Goal: Transaction & Acquisition: Purchase product/service

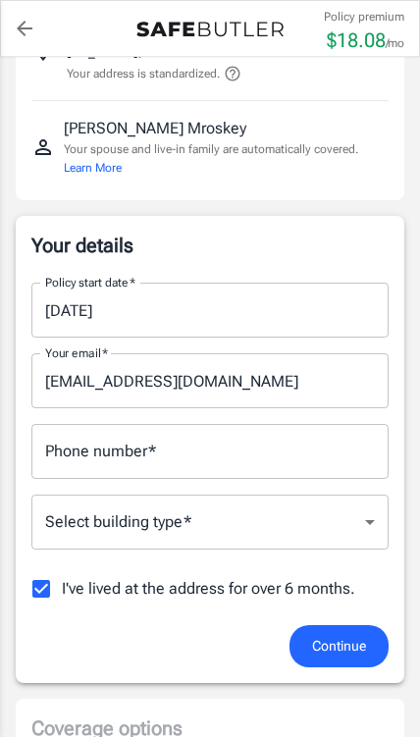
scroll to position [171, 0]
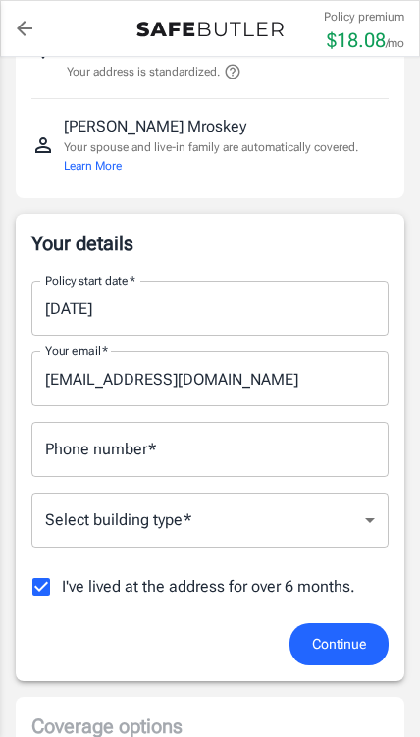
click at [348, 444] on input "Phone number   *" at bounding box center [209, 449] width 357 height 55
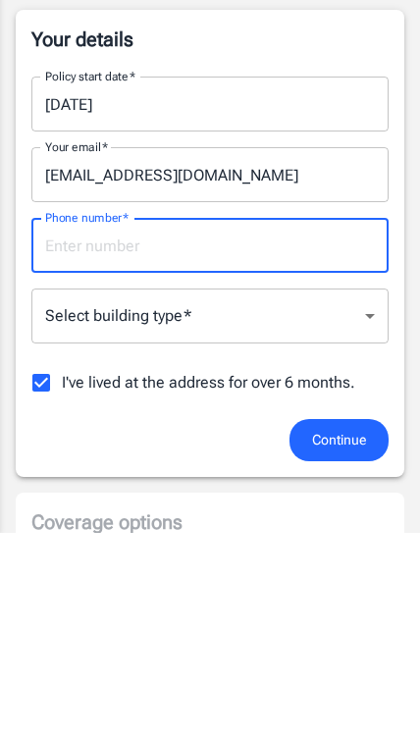
type input "7249103905"
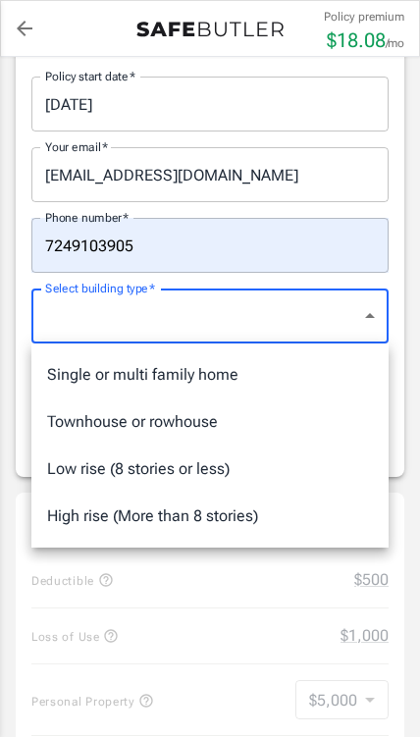
click at [325, 422] on li "Townhouse or rowhouse" at bounding box center [209, 421] width 357 height 47
type input "townhouse"
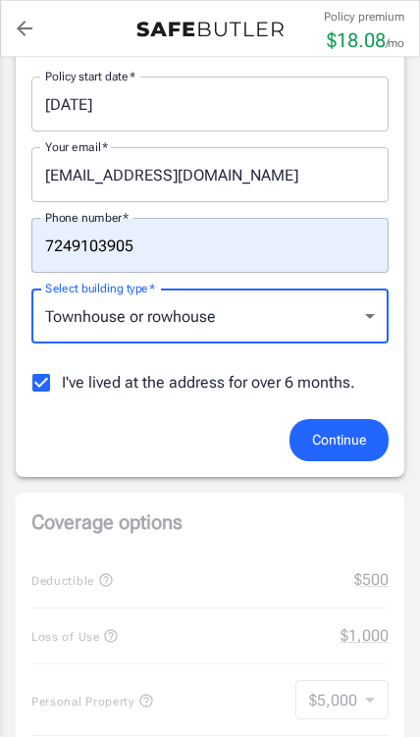
click at [32, 398] on input "I've lived at the address for over 6 months." at bounding box center [41, 382] width 41 height 41
checkbox input "false"
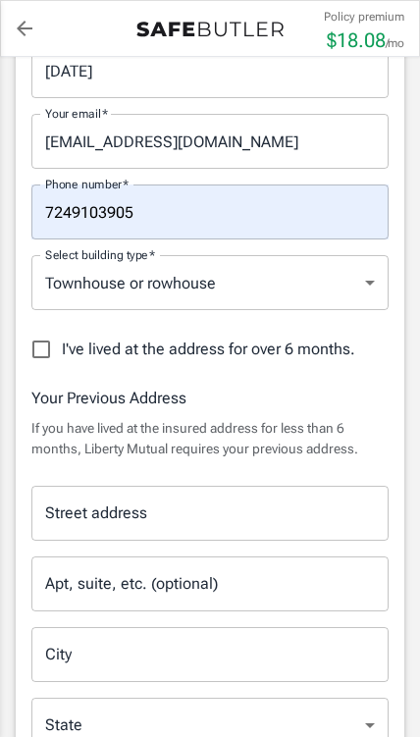
click at [340, 498] on input "Street address" at bounding box center [210, 513] width 340 height 37
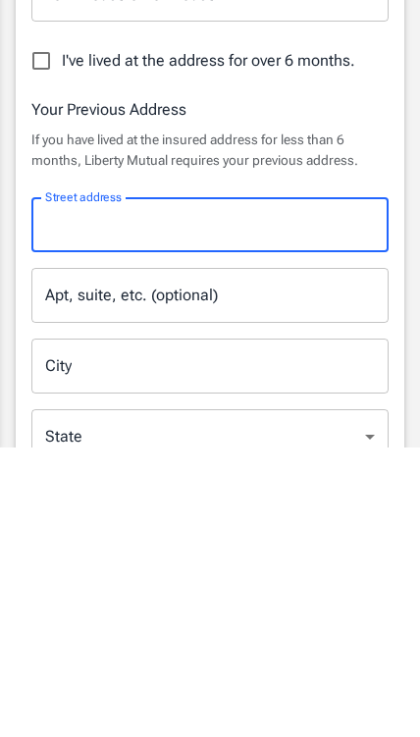
type input "[STREET_ADDRESS][PERSON_NAME]"
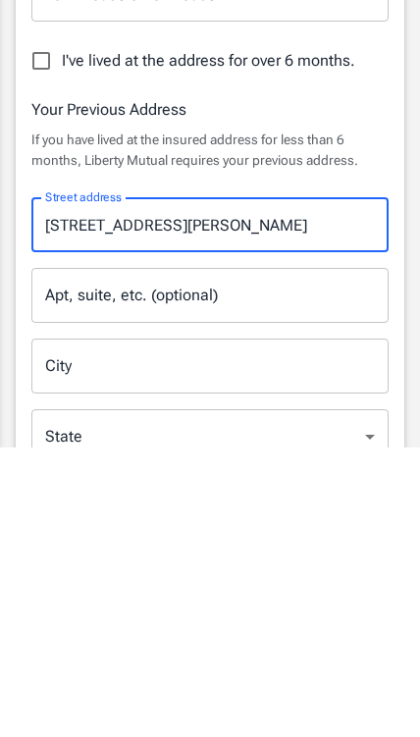
type input "[US_STATE]"
type input "15701"
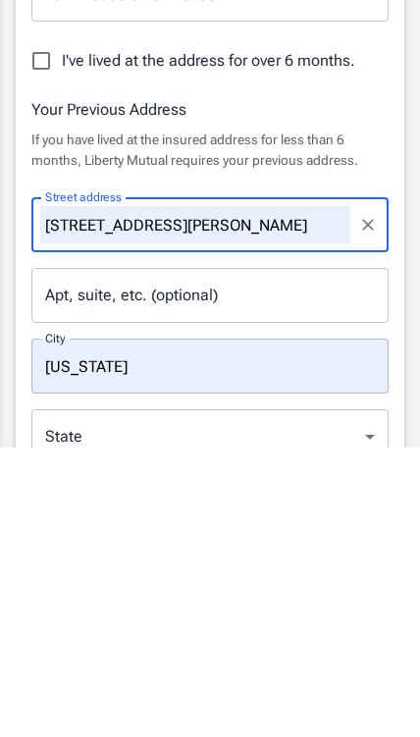
scroll to position [698, 0]
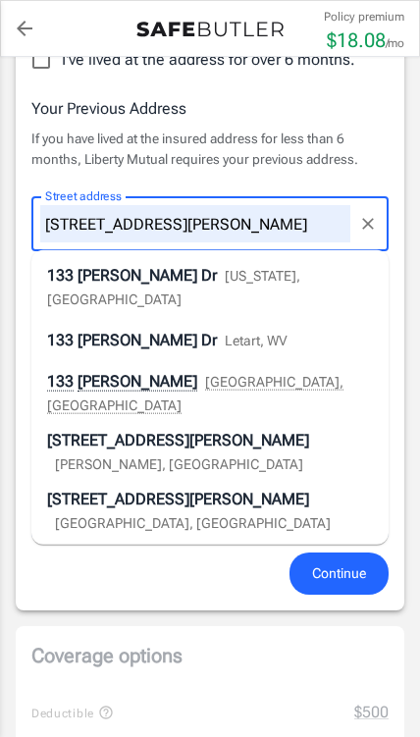
click at [356, 269] on li "[STREET_ADDRESS][PERSON_NAME][US_STATE]" at bounding box center [209, 287] width 357 height 59
type input "133 [PERSON_NAME] Dr"
select select "PA"
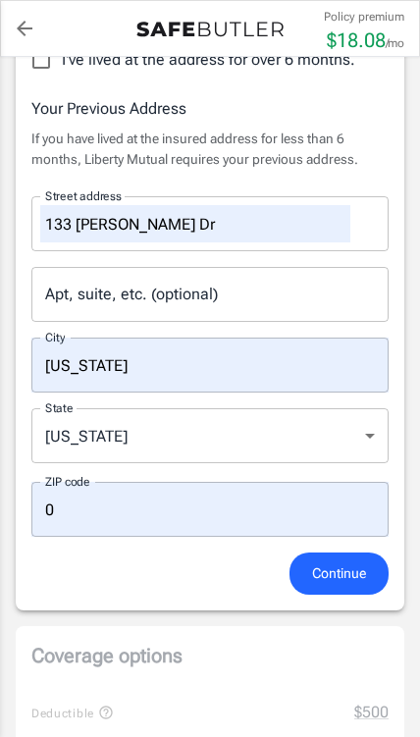
click at [335, 498] on input "0" at bounding box center [209, 509] width 357 height 55
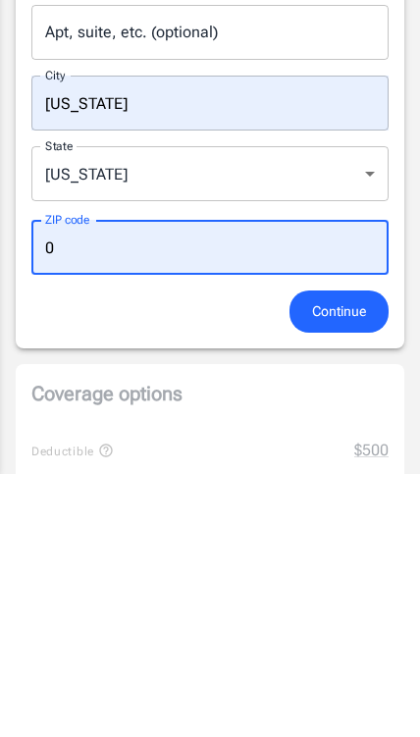
type input "15701"
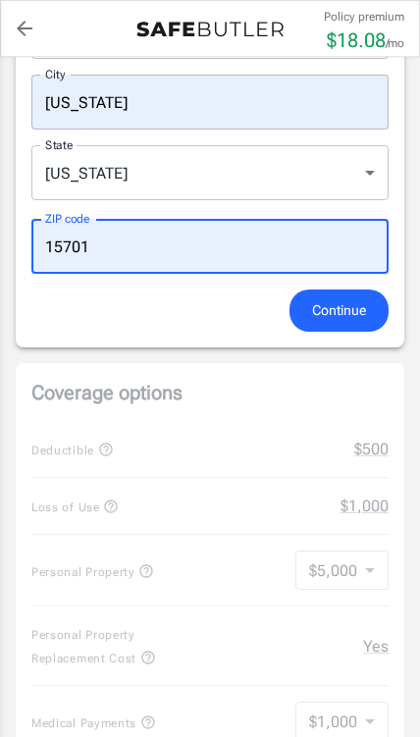
click at [363, 308] on span "Continue" at bounding box center [339, 310] width 54 height 25
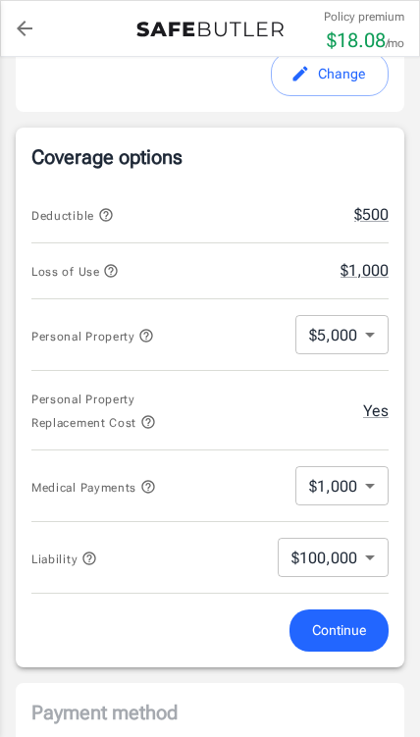
scroll to position [748, 0]
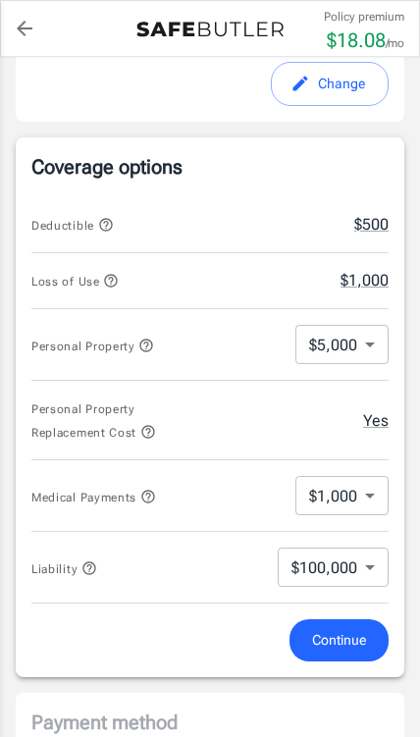
click at [368, 329] on body "Policy premium $ 18.08 /mo Liberty Mutual Renters Insurance [STREET_ADDRESS][US…" at bounding box center [210, 512] width 420 height 2521
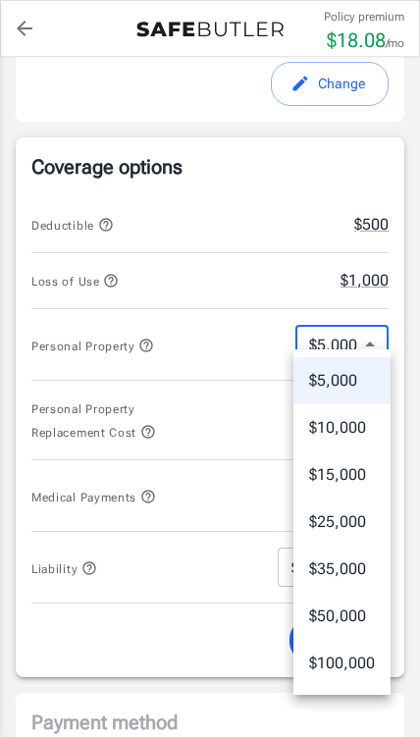
click at [363, 468] on li "$15,000" at bounding box center [341, 474] width 97 height 47
type input "15000"
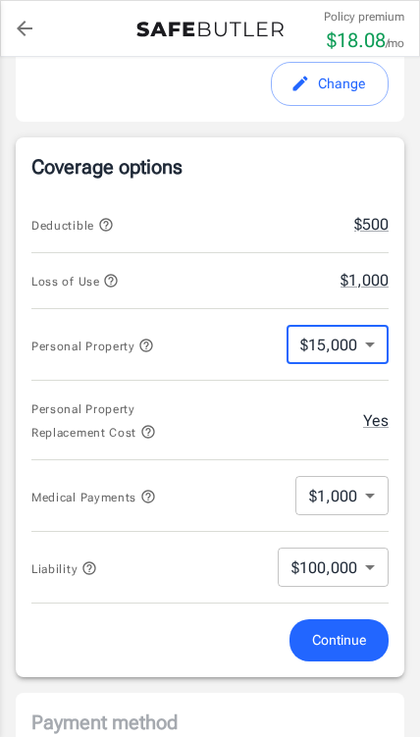
click at [367, 499] on body "Policy premium $ 18.08 /mo Liberty Mutual Renters Insurance [STREET_ADDRESS][US…" at bounding box center [210, 512] width 420 height 2521
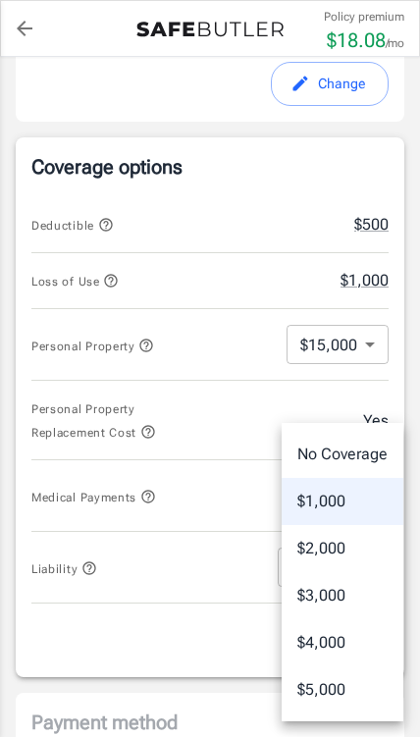
click at [148, 490] on div at bounding box center [210, 368] width 420 height 737
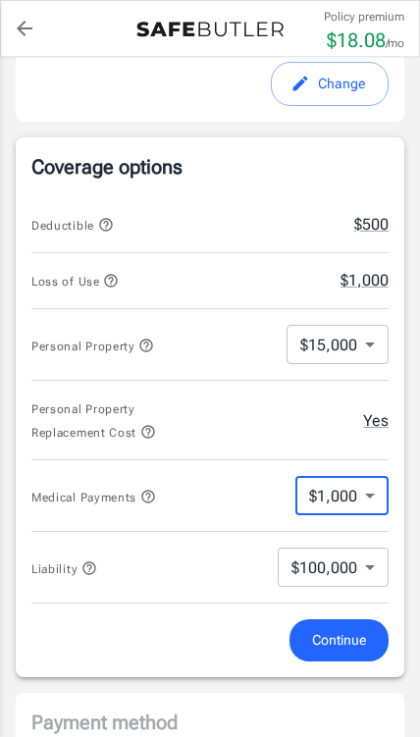
click at [145, 489] on icon "button" at bounding box center [148, 497] width 16 height 16
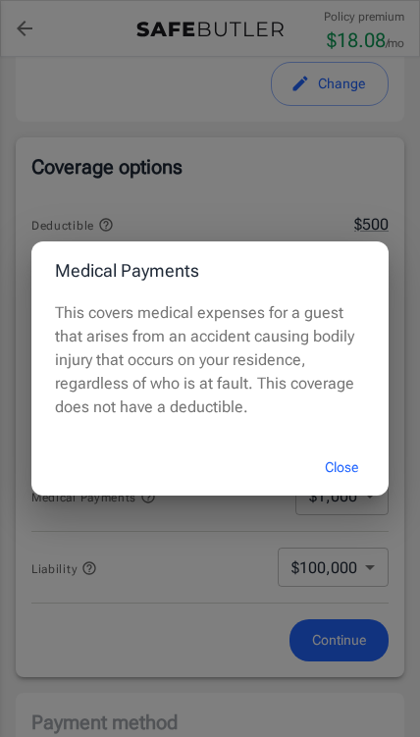
click at [356, 466] on button "Close" at bounding box center [341, 468] width 79 height 42
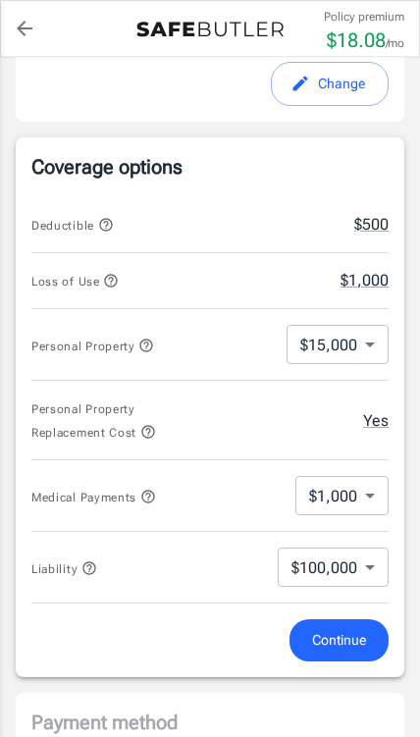
click at [355, 466] on button "Close" at bounding box center [341, 468] width 79 height 42
click at [360, 492] on body "Policy premium $ 18.08 /mo Liberty Mutual Renters Insurance [STREET_ADDRESS][US…" at bounding box center [210, 512] width 420 height 2521
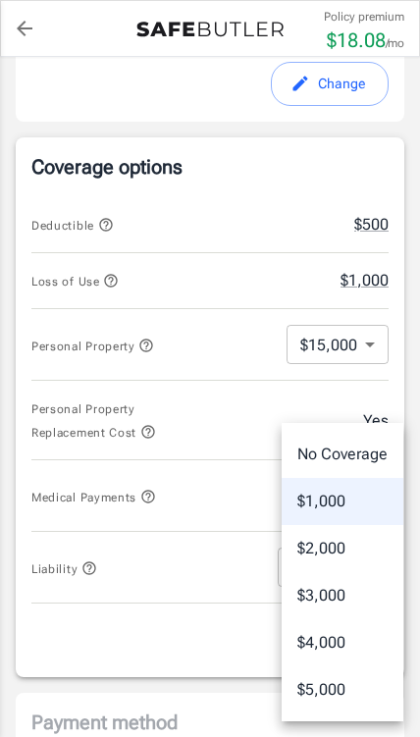
click at [360, 553] on li "$2,000" at bounding box center [343, 548] width 122 height 47
type input "2000"
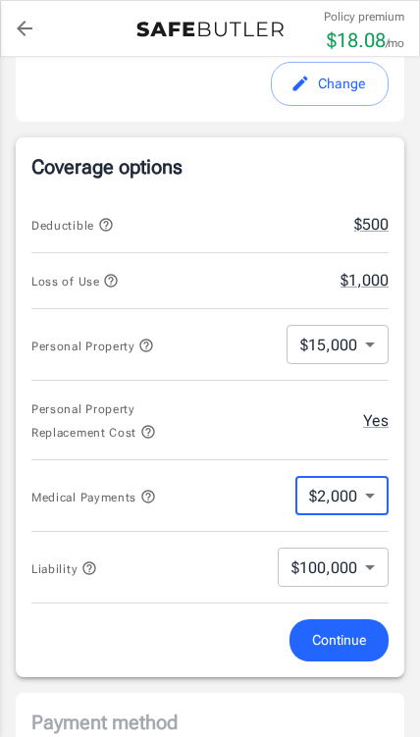
click at [367, 550] on body "Policy premium $ 18.08 /mo Liberty Mutual Renters Insurance [STREET_ADDRESS][US…" at bounding box center [210, 512] width 420 height 2521
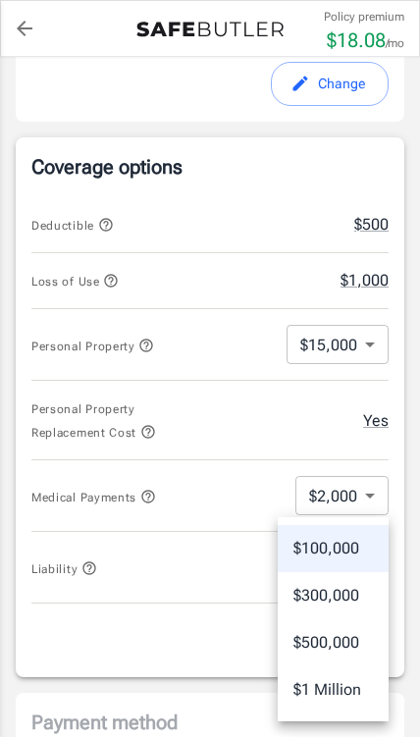
click at [83, 553] on div at bounding box center [210, 368] width 420 height 737
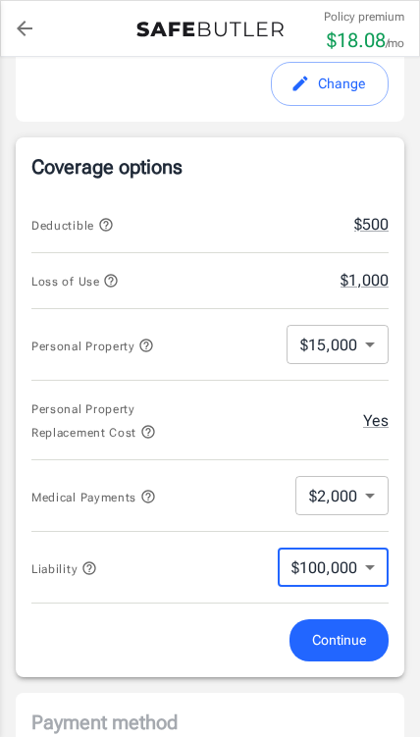
click at [81, 560] on icon "button" at bounding box center [89, 568] width 16 height 16
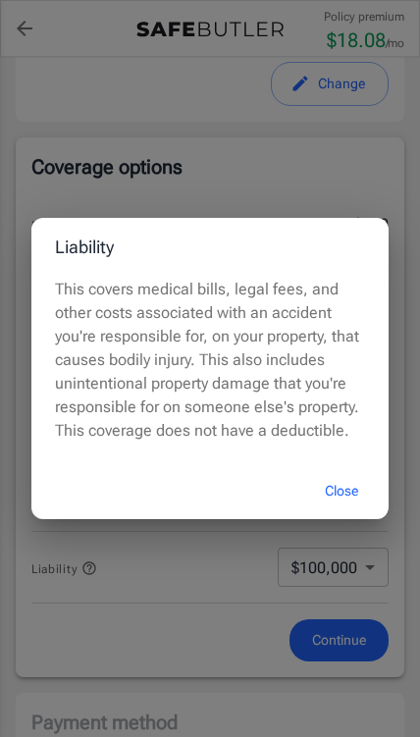
click at [358, 476] on button "Close" at bounding box center [341, 491] width 79 height 42
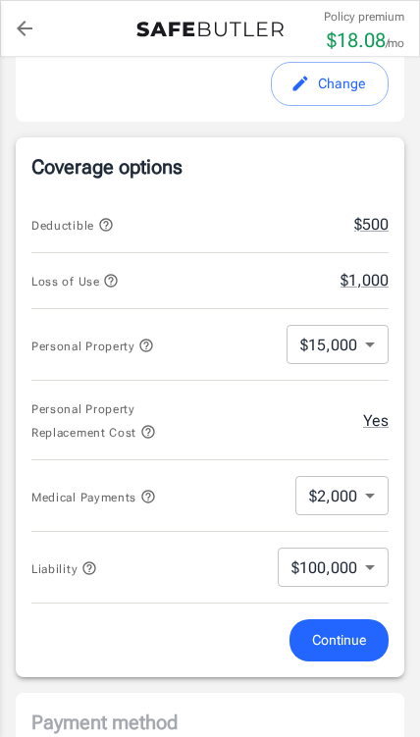
click at [386, 269] on button "$1,000" at bounding box center [365, 281] width 48 height 24
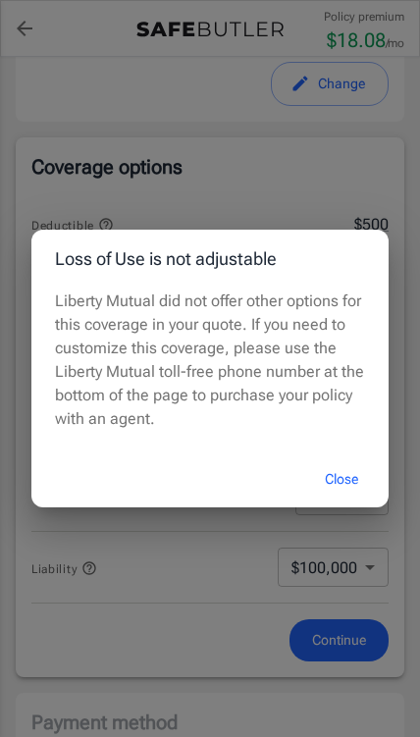
click at [362, 476] on button "Close" at bounding box center [341, 479] width 79 height 42
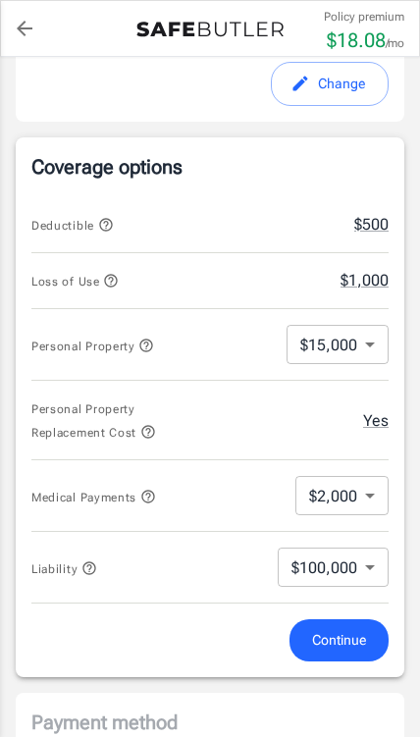
click at [149, 427] on button "Personal Property Replacement Cost" at bounding box center [116, 419] width 170 height 47
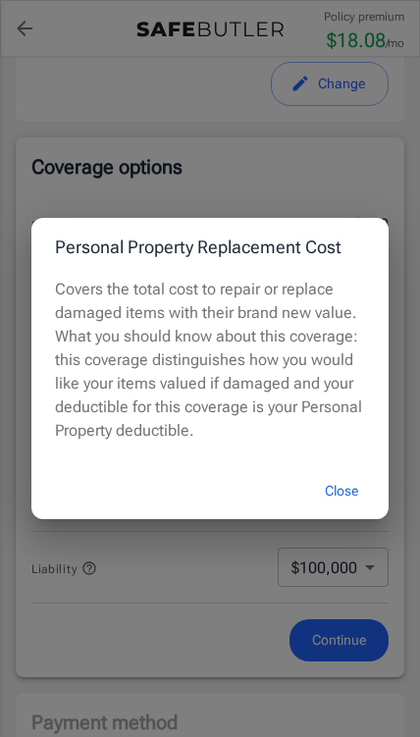
click at [356, 491] on button "Close" at bounding box center [341, 491] width 79 height 42
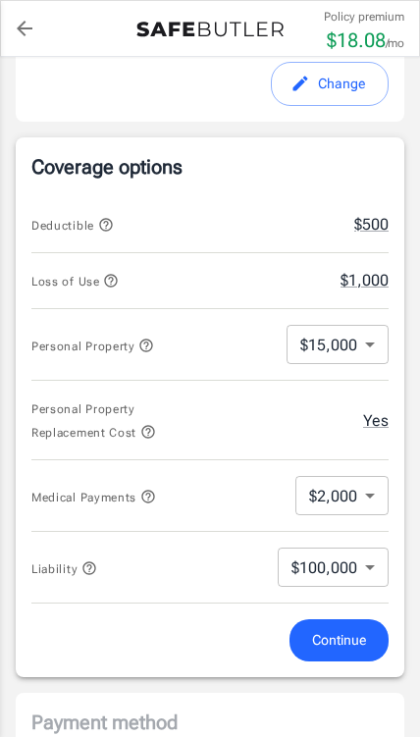
click at [351, 630] on span "Continue" at bounding box center [339, 640] width 54 height 25
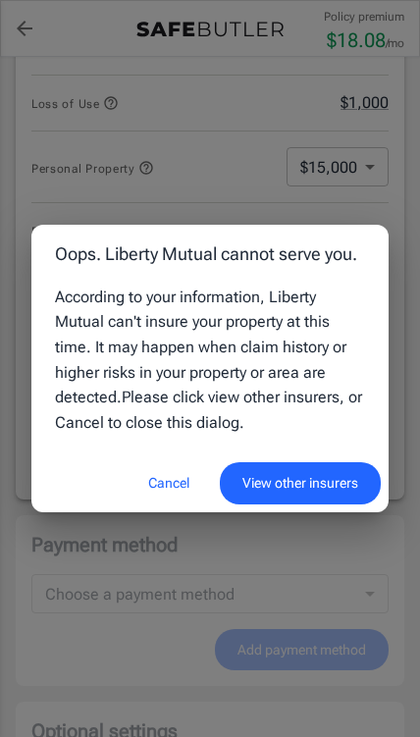
scroll to position [927, 0]
click at [162, 504] on button "Cancel" at bounding box center [169, 483] width 86 height 42
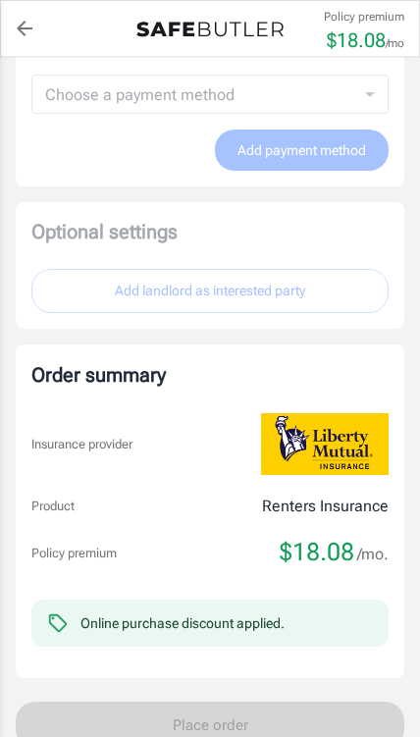
scroll to position [1442, 0]
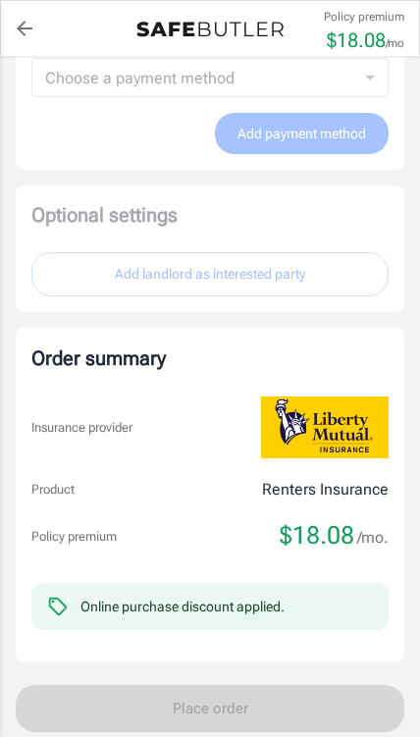
click at [366, 488] on div "Order summary Insurance provider Product Renters Insurance Policy premium $18.0…" at bounding box center [209, 494] width 357 height 302
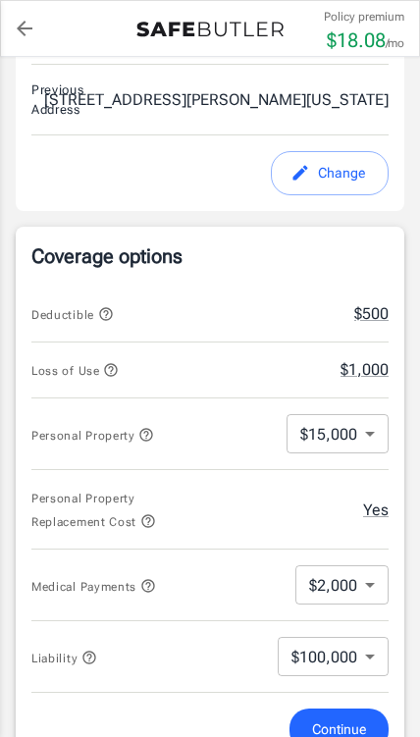
scroll to position [659, 0]
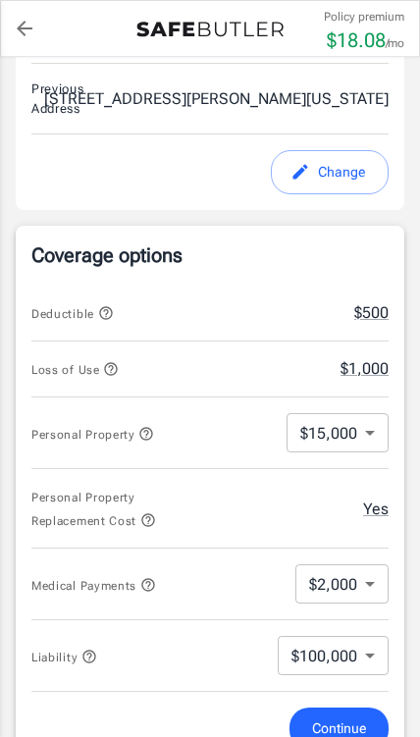
click at [376, 420] on body "Policy premium $ 18.08 /mo Liberty Mutual Renters Insurance [STREET_ADDRESS][US…" at bounding box center [210, 601] width 420 height 2521
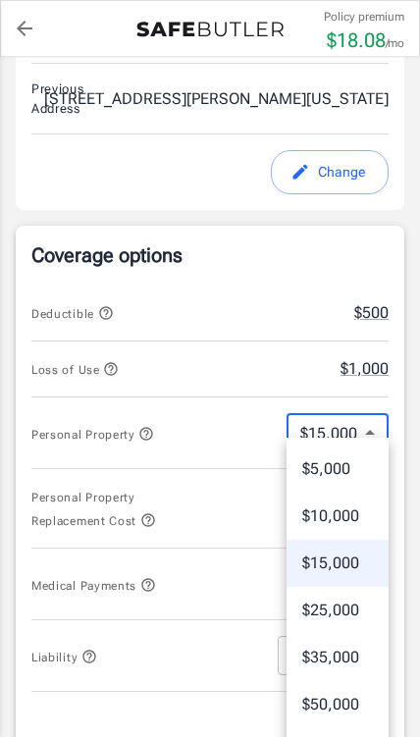
click at [370, 515] on li "$10,000" at bounding box center [338, 516] width 102 height 47
type input "10000"
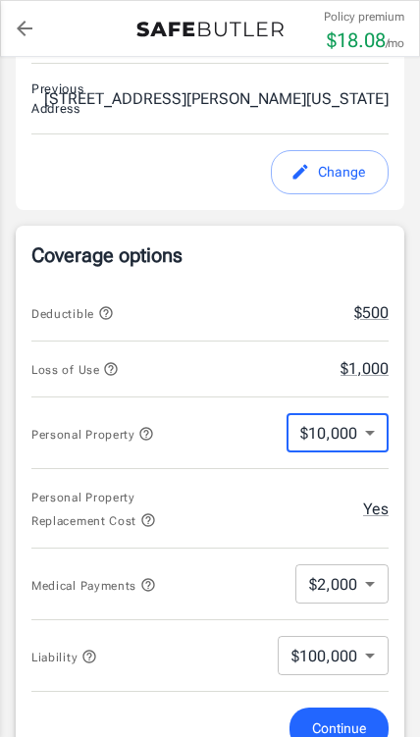
click at [372, 555] on body "Policy premium $ 18.08 /mo Liberty Mutual Renters Insurance [STREET_ADDRESS][US…" at bounding box center [210, 601] width 420 height 2521
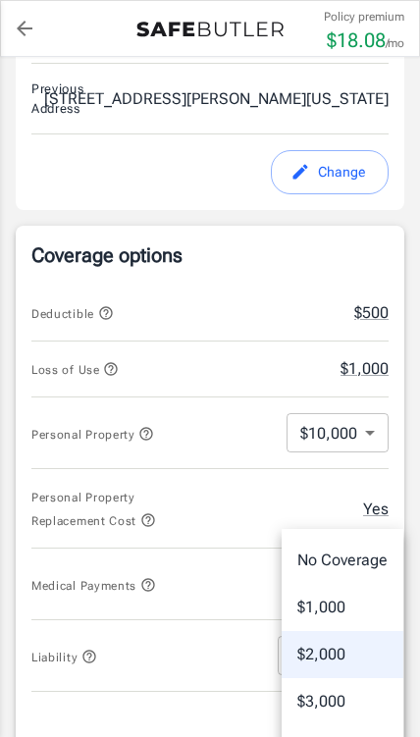
click at [355, 603] on li "$1,000" at bounding box center [343, 607] width 122 height 47
type input "1000"
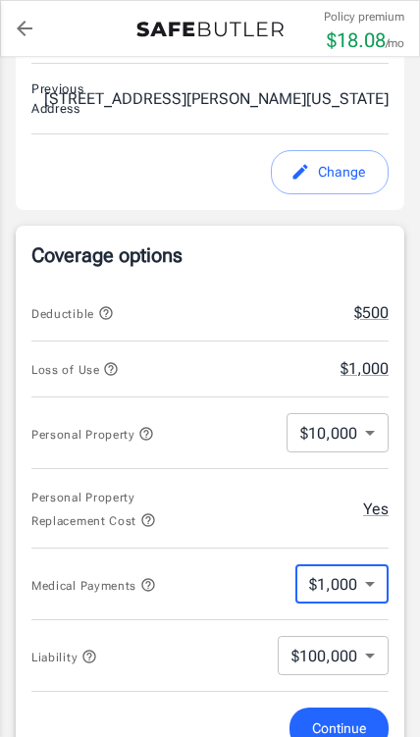
click at [357, 716] on span "Continue" at bounding box center [339, 728] width 54 height 25
